Goal: Task Accomplishment & Management: Complete application form

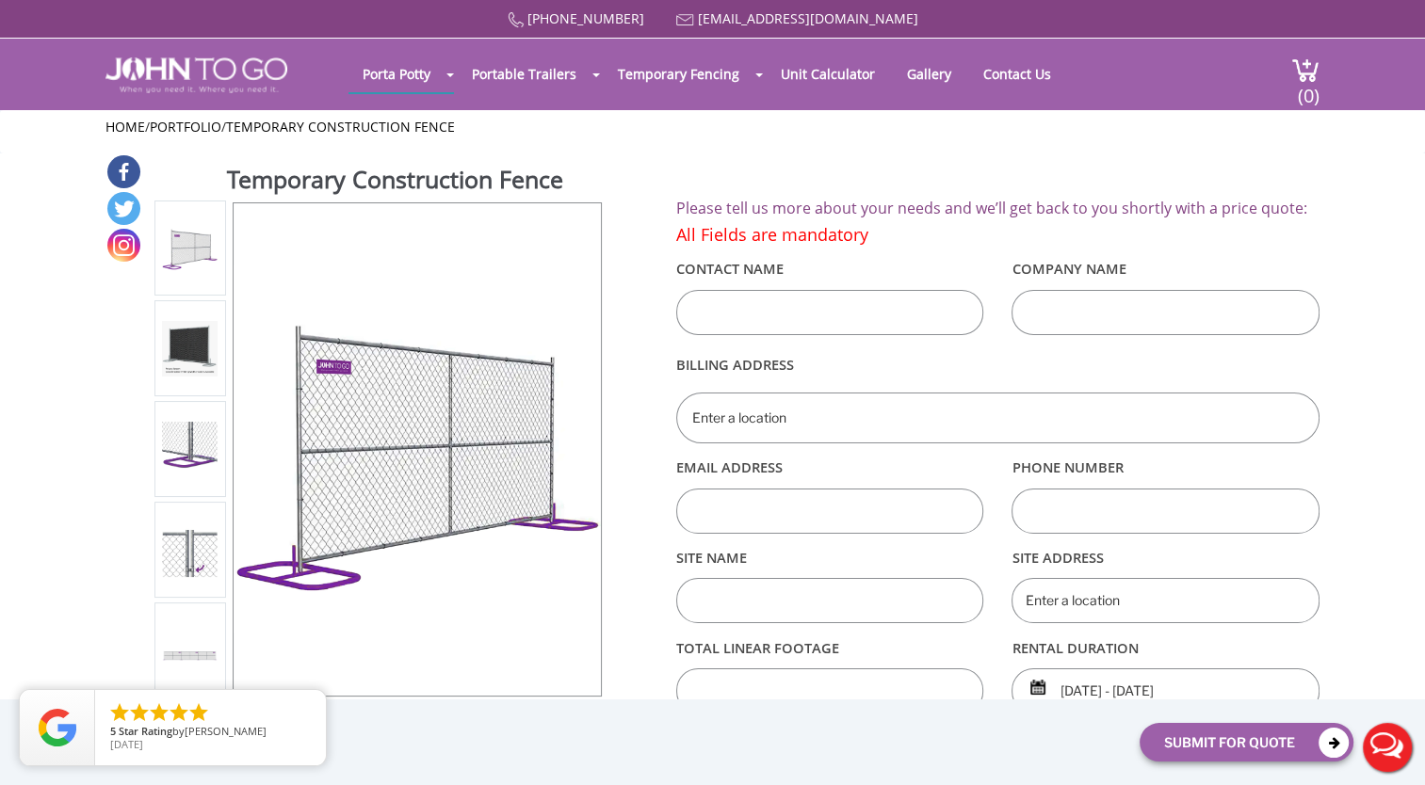
click at [664, 206] on div "Temporary Construction Fence View feature & specs Download Pdf Product PDF Addo…" at bounding box center [712, 521] width 1214 height 735
click at [713, 244] on h4 "All Fields are mandatory" at bounding box center [997, 235] width 643 height 19
drag, startPoint x: 713, startPoint y: 244, endPoint x: 990, endPoint y: 186, distance: 282.8
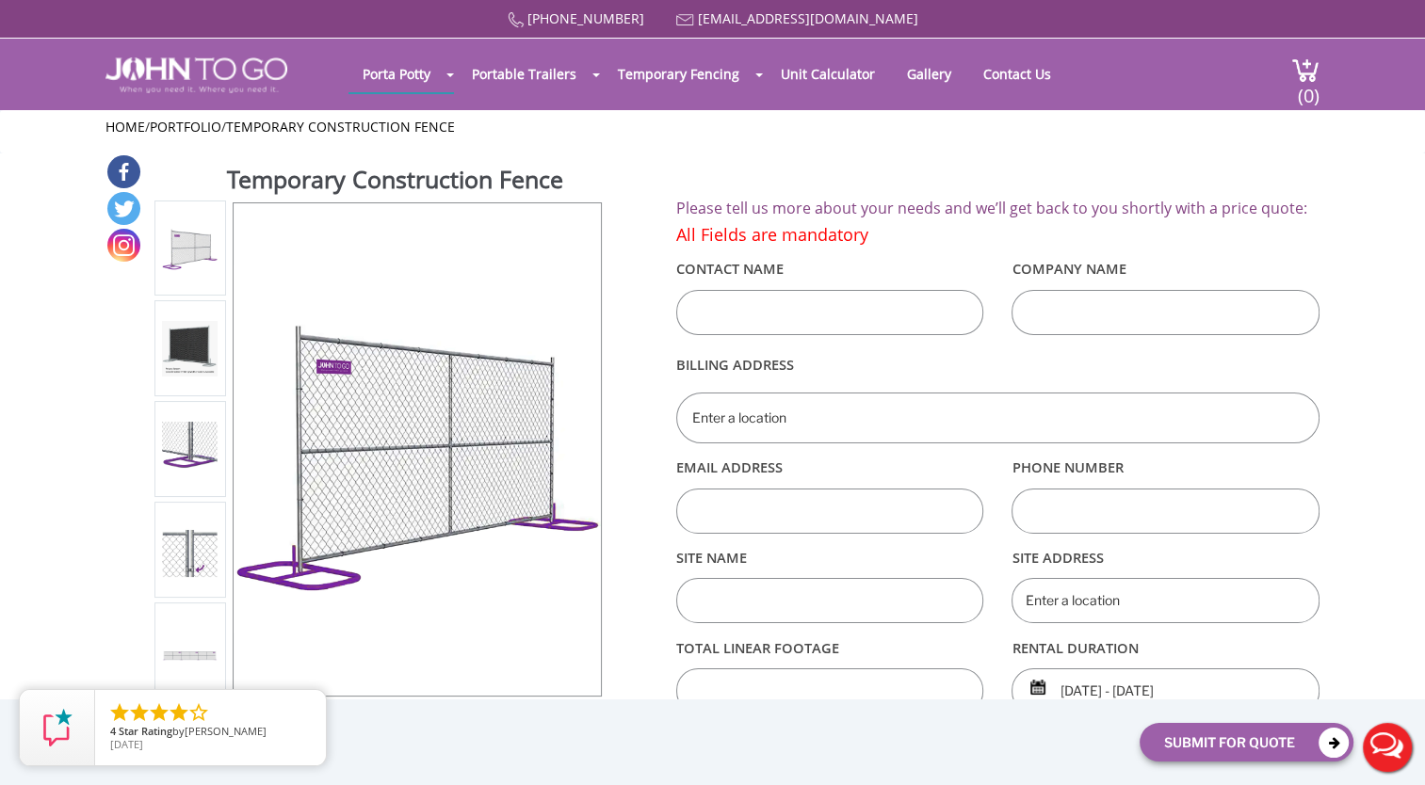
click at [990, 186] on div "Temporary Construction Fence View feature & specs Download Pdf Product PDF Addo…" at bounding box center [712, 521] width 1214 height 735
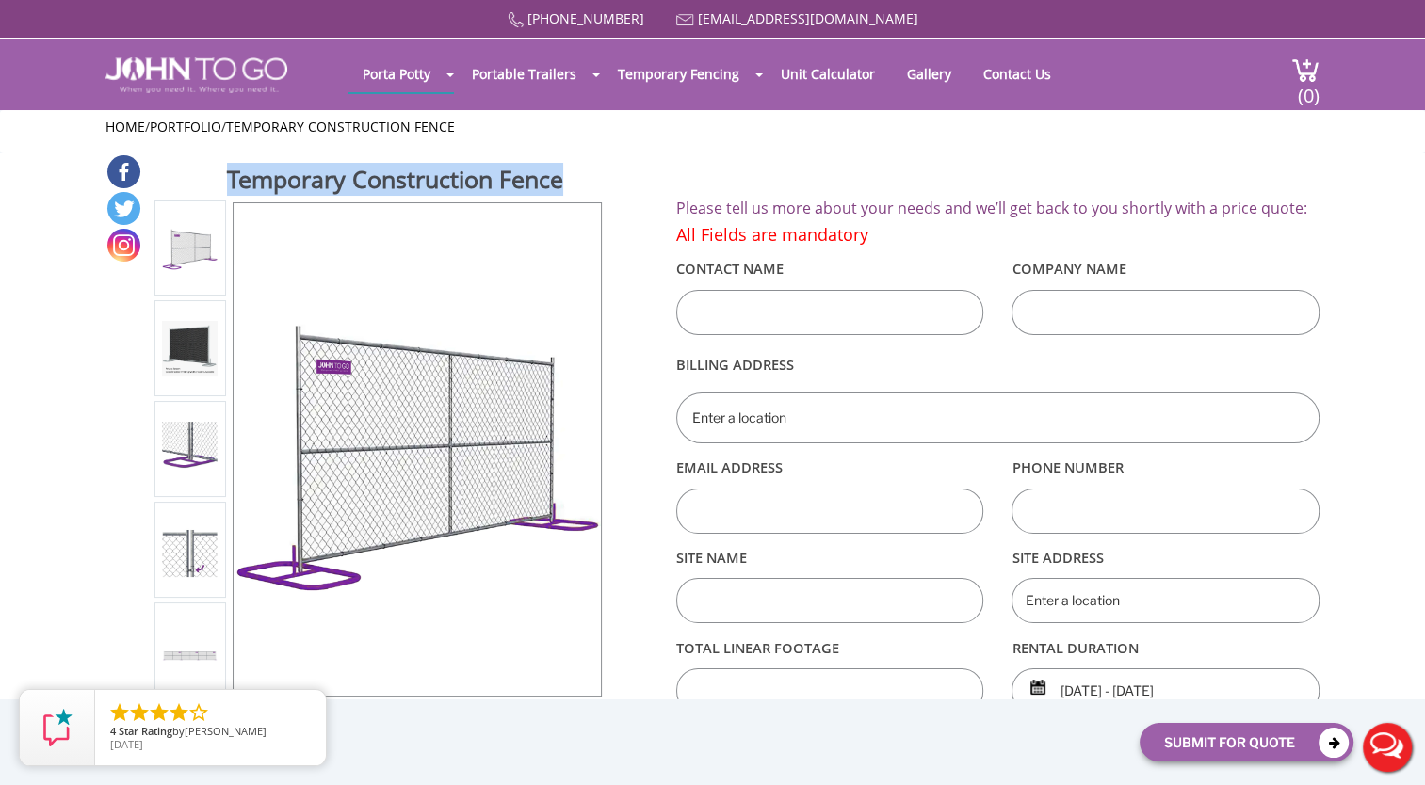
click at [990, 186] on div "Temporary Construction Fence View feature & specs Download Pdf Product PDF Addo…" at bounding box center [712, 521] width 1214 height 735
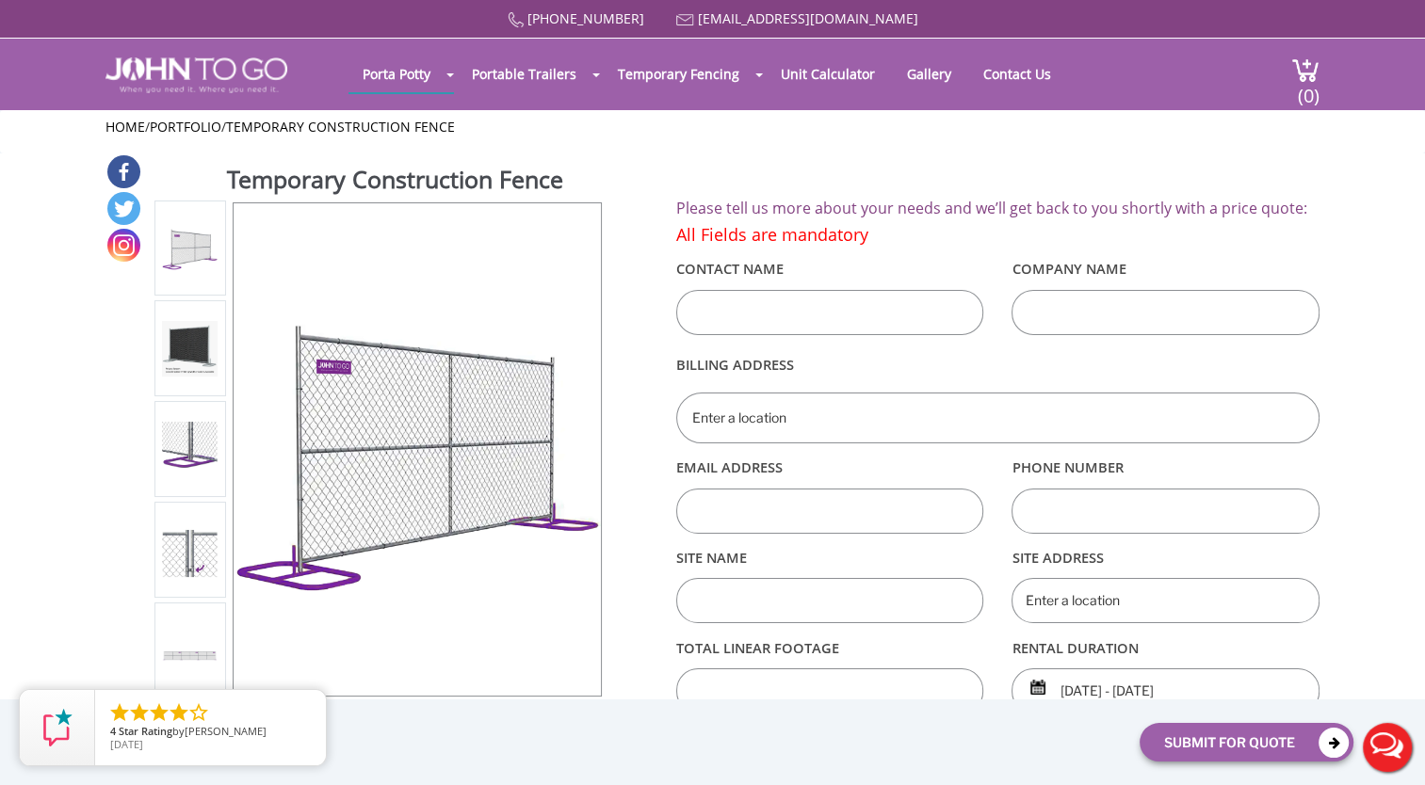
drag, startPoint x: 990, startPoint y: 186, endPoint x: 947, endPoint y: 205, distance: 46.4
click at [947, 205] on h2 "Please tell us more about your needs and we’ll get back to you shortly with a p…" at bounding box center [997, 209] width 643 height 17
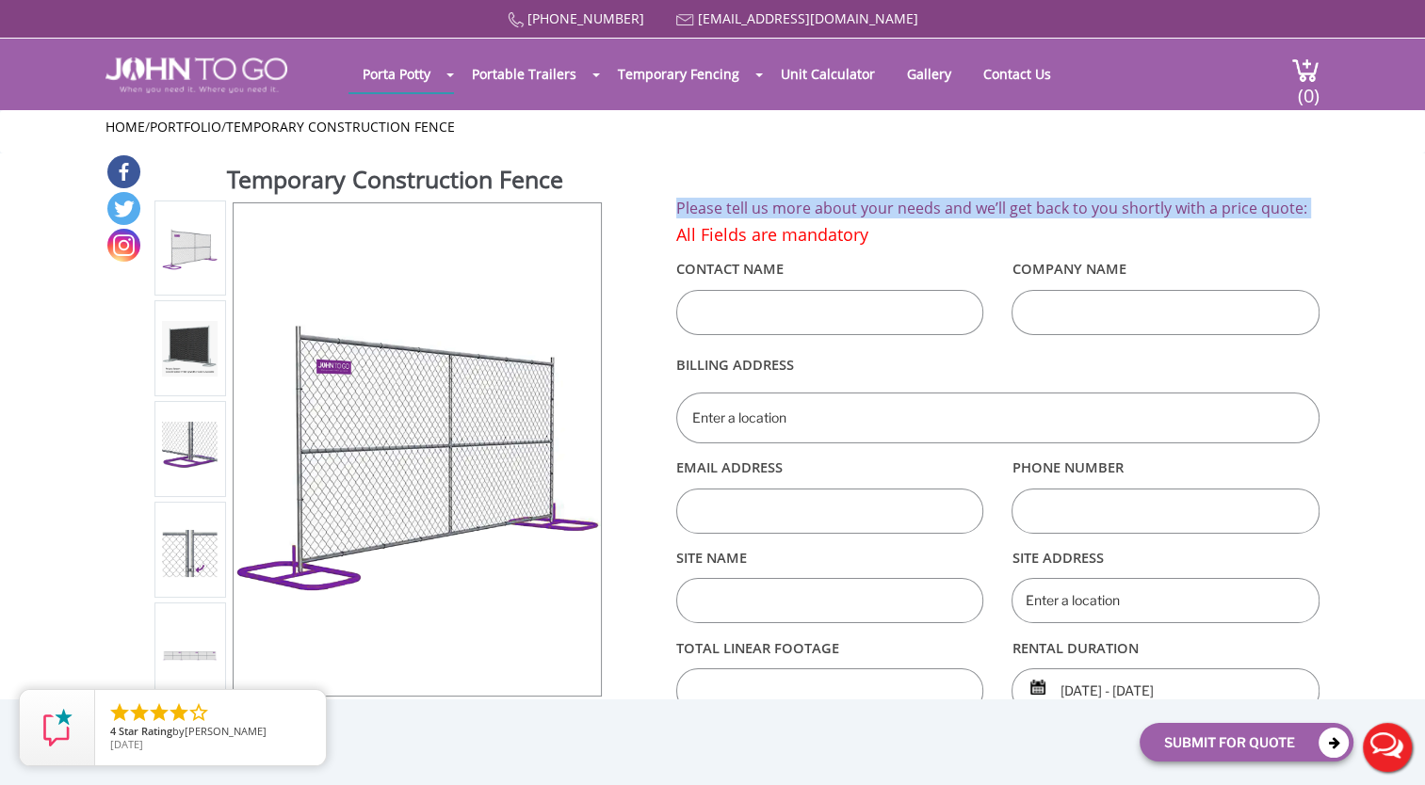
click at [947, 205] on h2 "Please tell us more about your needs and we’ll get back to you shortly with a p…" at bounding box center [997, 209] width 643 height 17
